Goal: Task Accomplishment & Management: Manage account settings

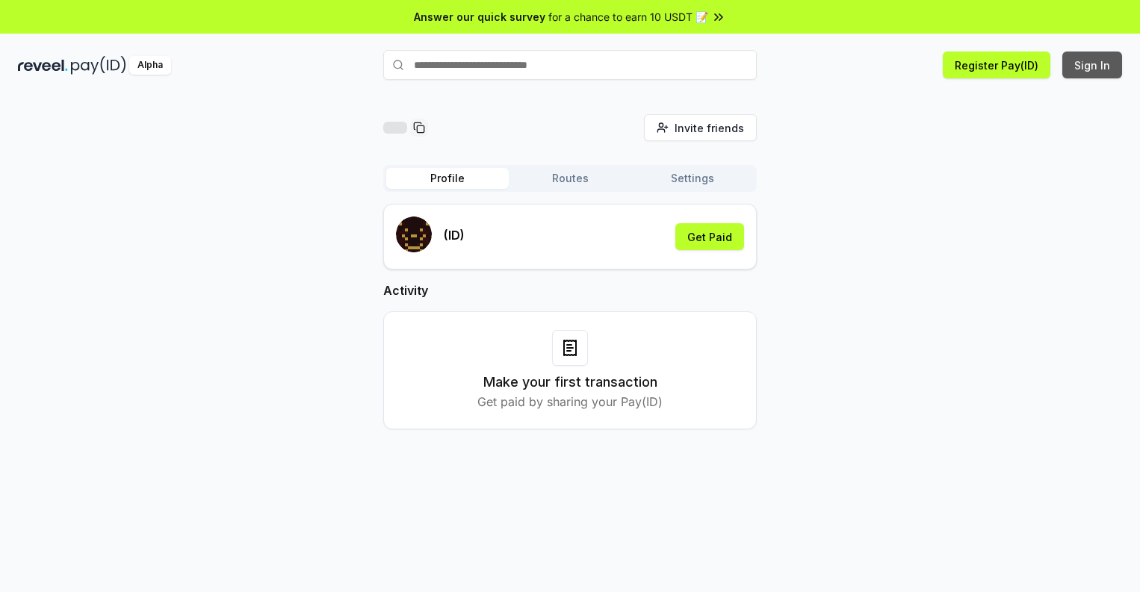
click at [1093, 65] on button "Sign In" at bounding box center [1092, 65] width 60 height 27
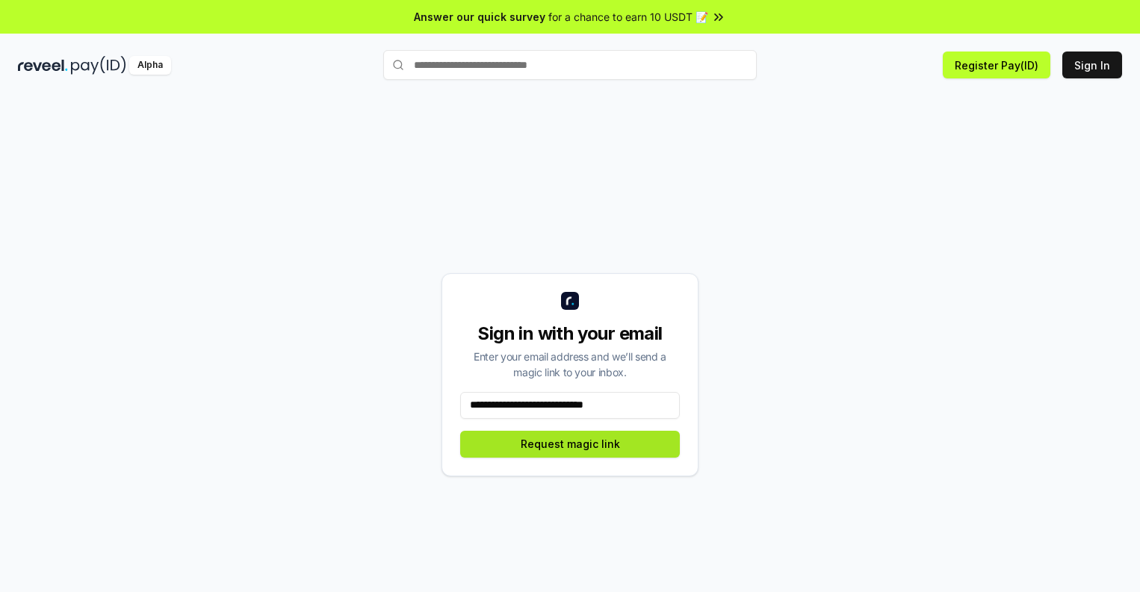
type input "**********"
click at [570, 444] on button "Request magic link" at bounding box center [570, 444] width 220 height 27
